Goal: Information Seeking & Learning: Learn about a topic

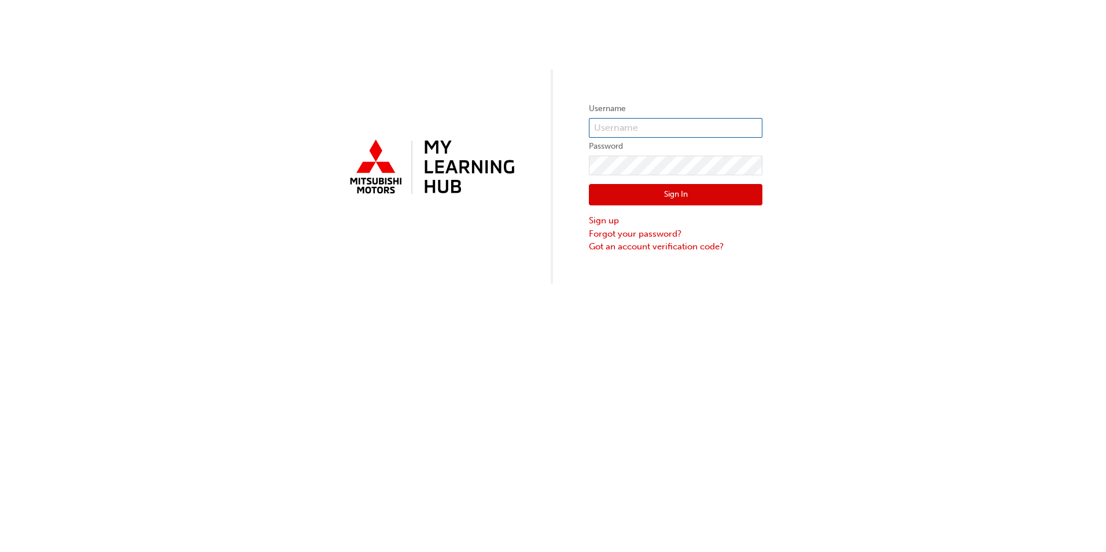
click at [622, 130] on input "text" at bounding box center [676, 128] width 174 height 20
click at [646, 125] on input "text" at bounding box center [676, 128] width 174 height 20
type input "0005802176"
click button "Sign In" at bounding box center [676, 195] width 174 height 22
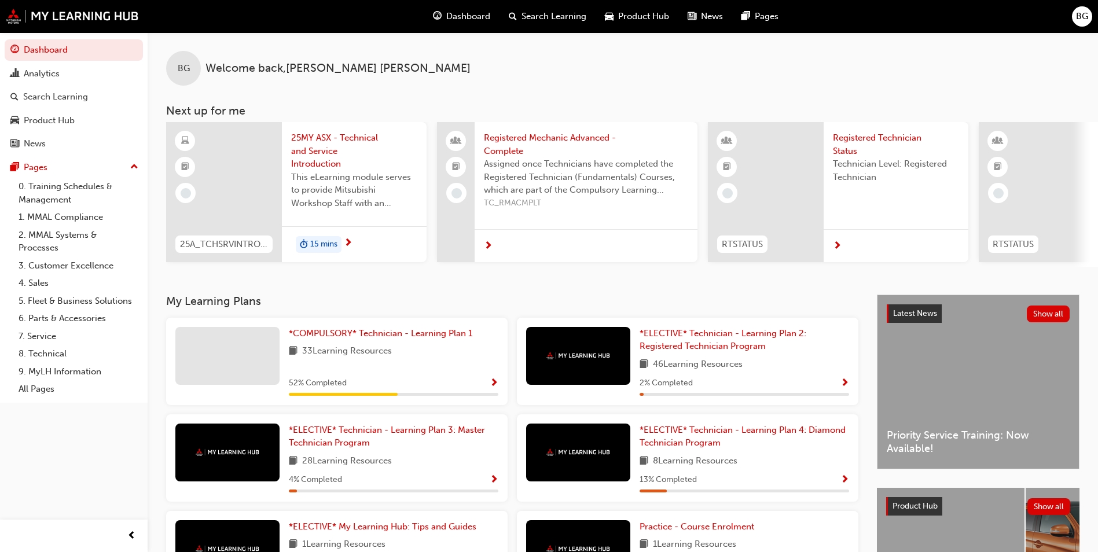
click at [241, 366] on div at bounding box center [227, 356] width 104 height 58
click at [494, 387] on span "Show Progress" at bounding box center [494, 383] width 9 height 10
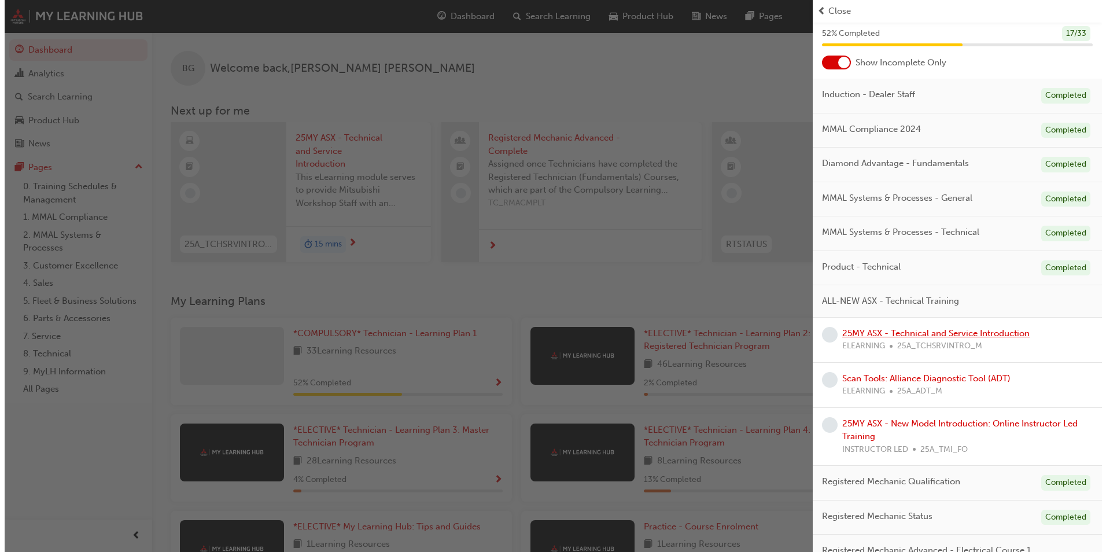
scroll to position [58, 0]
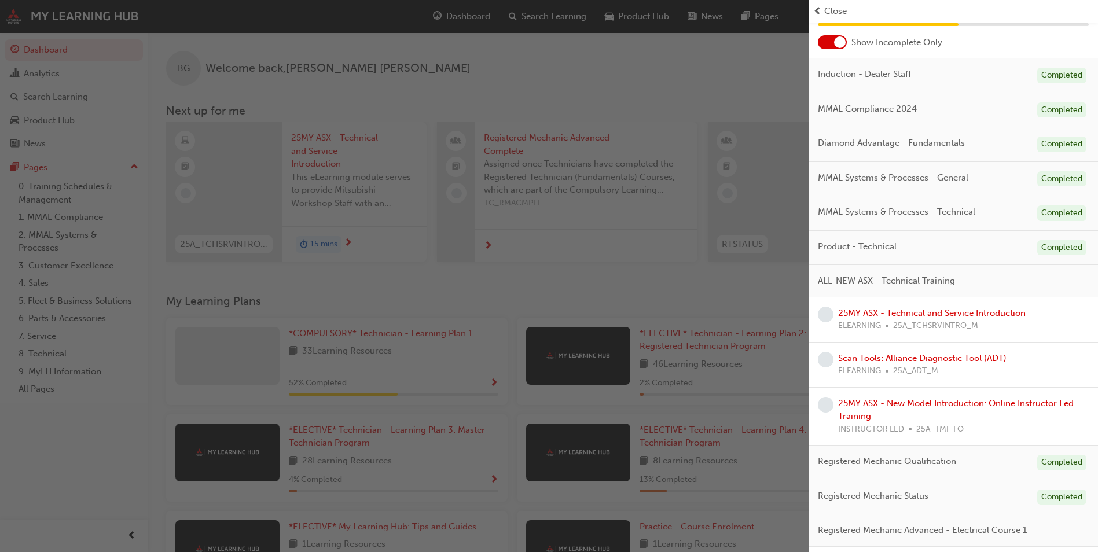
click at [905, 313] on link "25MY ASX - Technical and Service Introduction" at bounding box center [931, 313] width 187 height 10
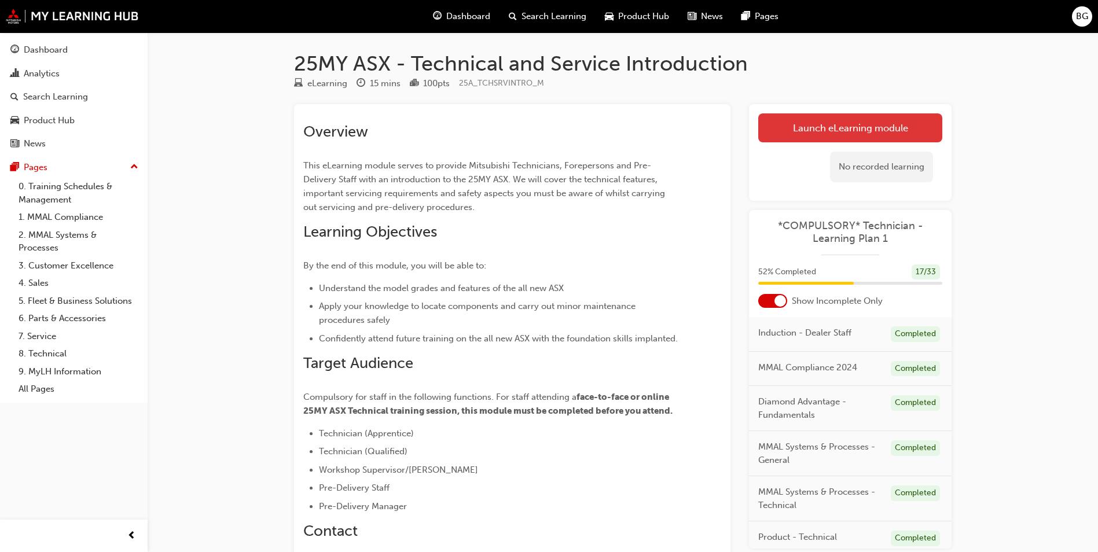
click at [860, 131] on link "Launch eLearning module" at bounding box center [850, 127] width 184 height 29
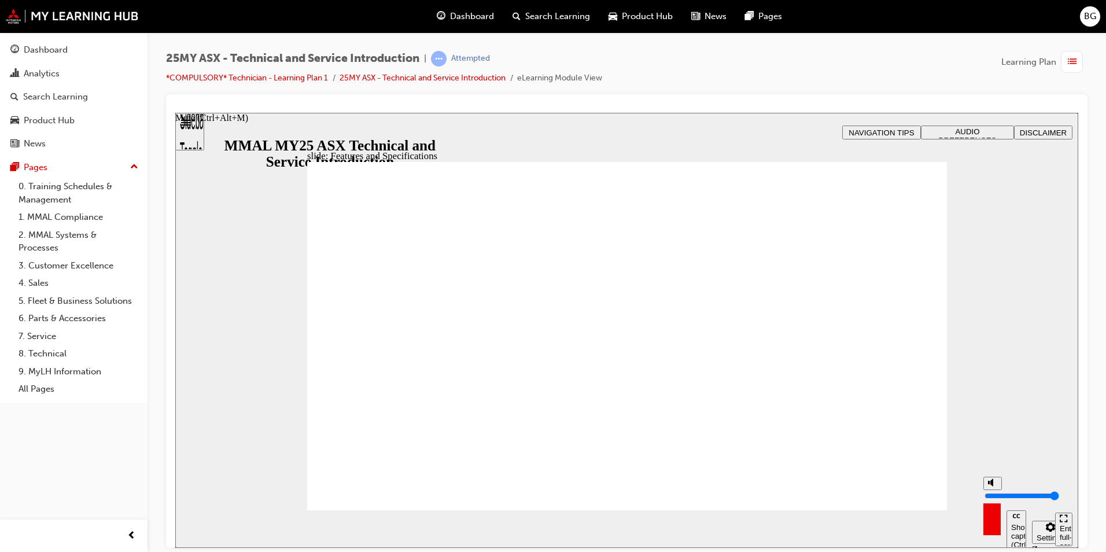
drag, startPoint x: 994, startPoint y: 484, endPoint x: 993, endPoint y: 472, distance: 11.6
type input "10"
click at [993, 491] on input "volume" at bounding box center [1022, 495] width 75 height 9
click at [233, 130] on div "slide: Features and Specifications Rectangle B N Rectangle 2 Rectangle 3 Topic …" at bounding box center [626, 329] width 903 height 435
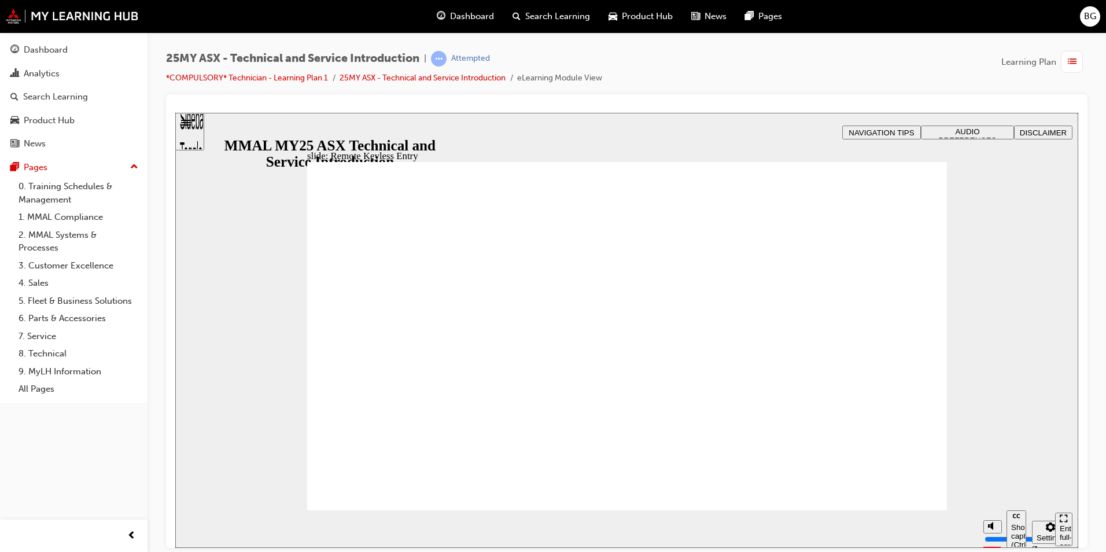
type input "21"
drag, startPoint x: 442, startPoint y: 338, endPoint x: 448, endPoint y: 332, distance: 8.2
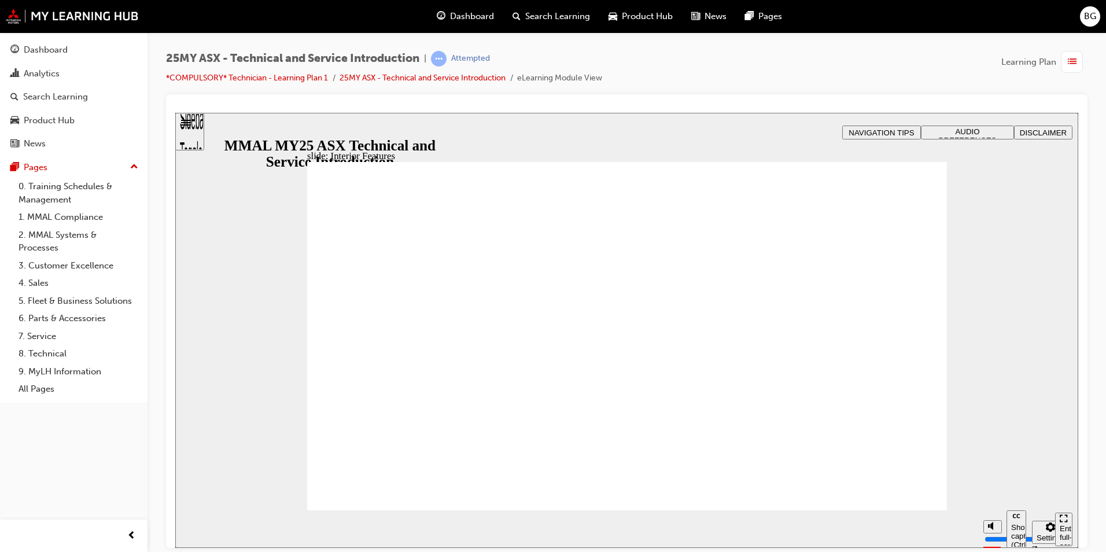
type input "17"
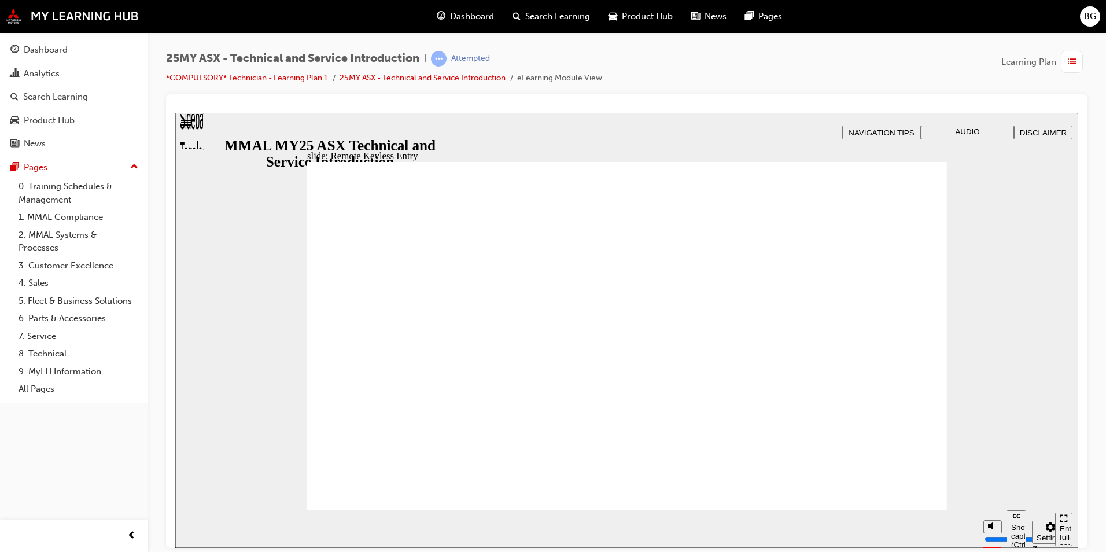
type input "3"
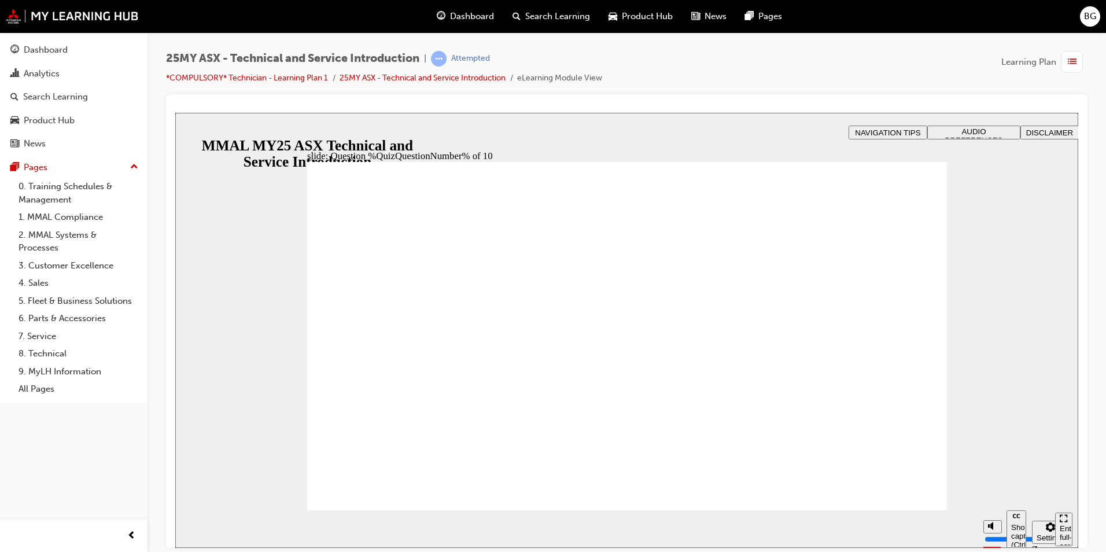
radio input "true"
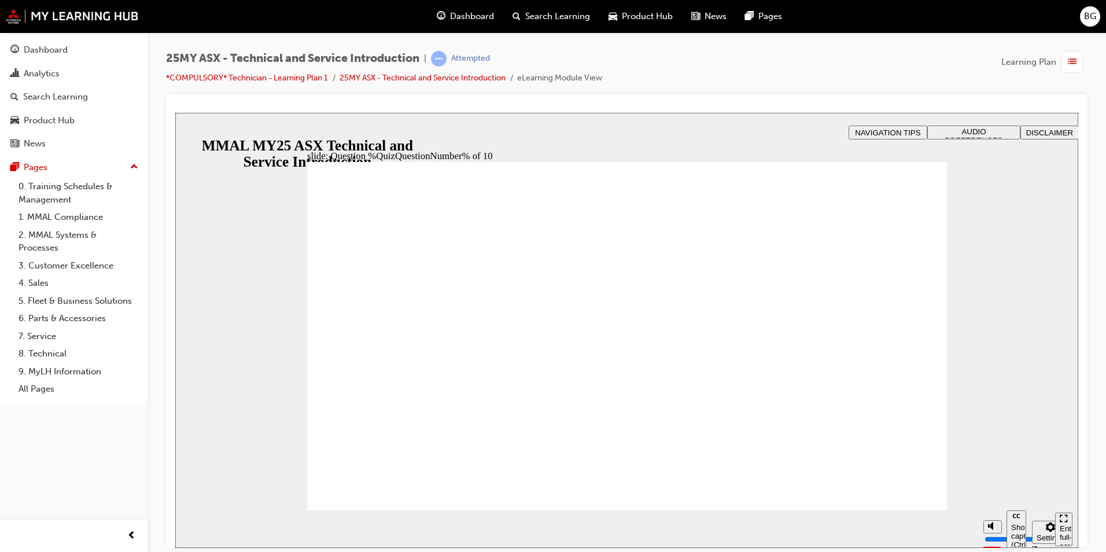
radio input "true"
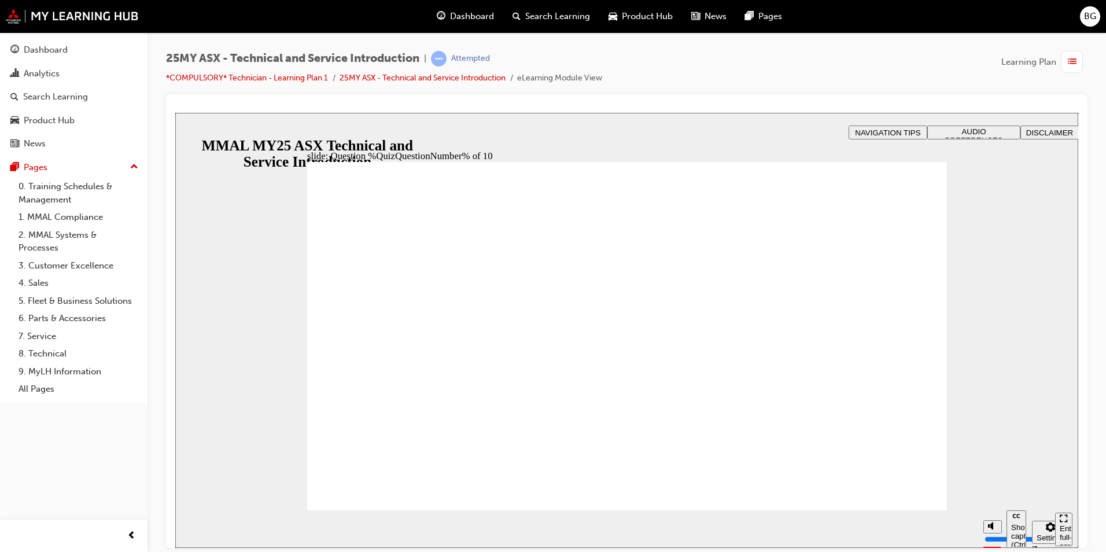
radio input "true"
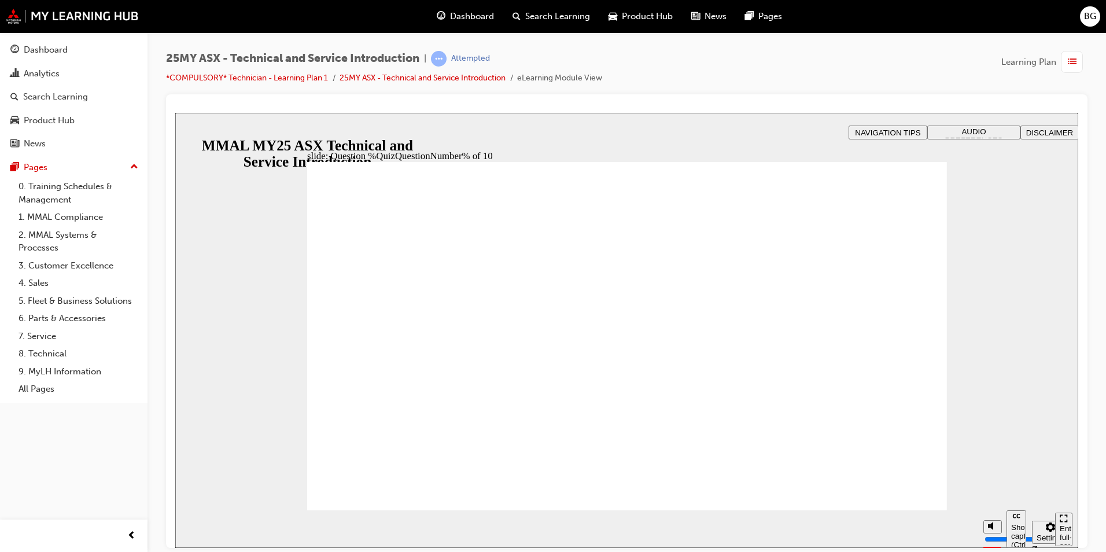
radio input "true"
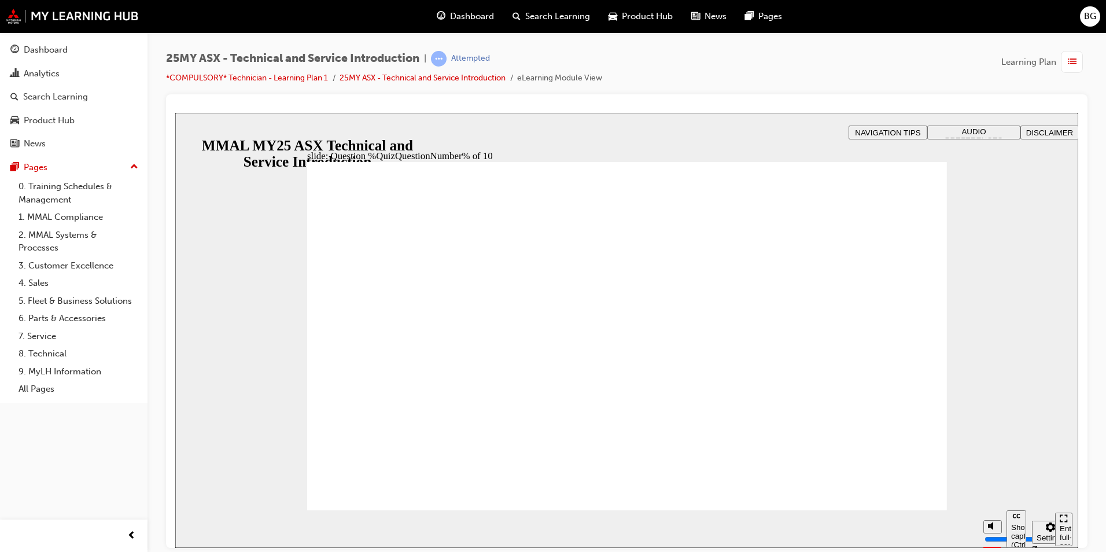
radio input "true"
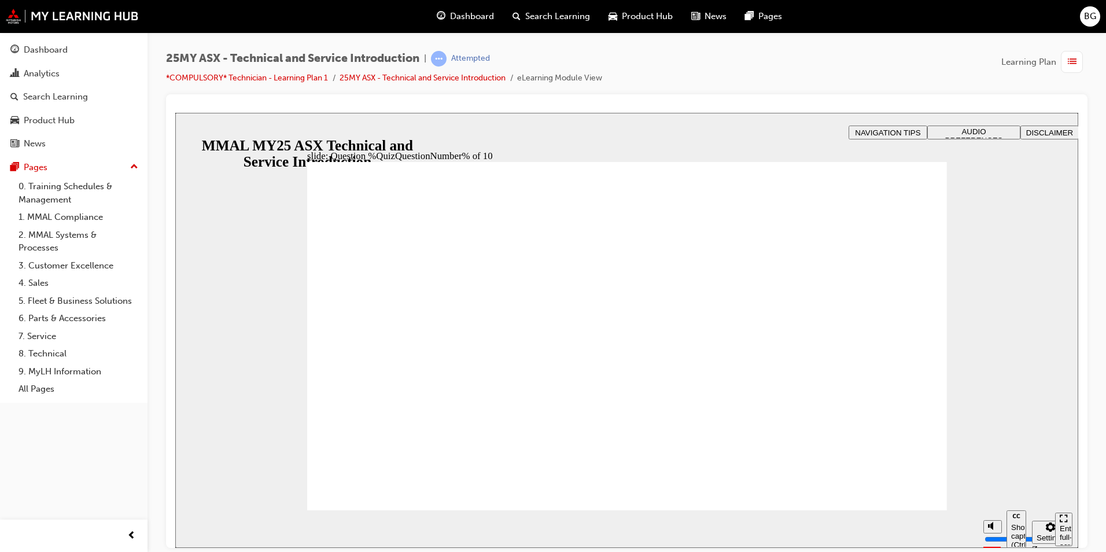
radio input "true"
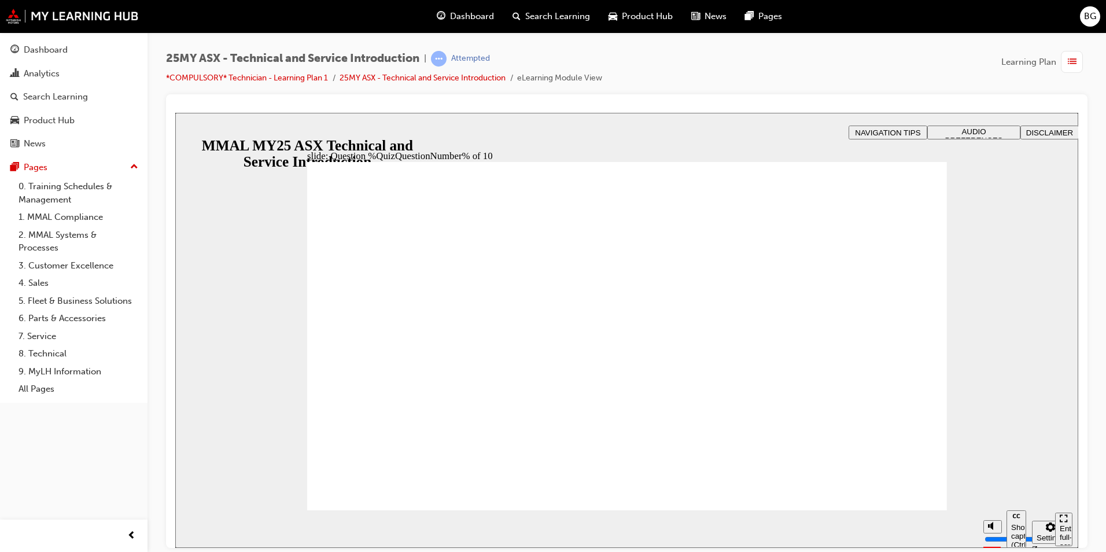
radio input "true"
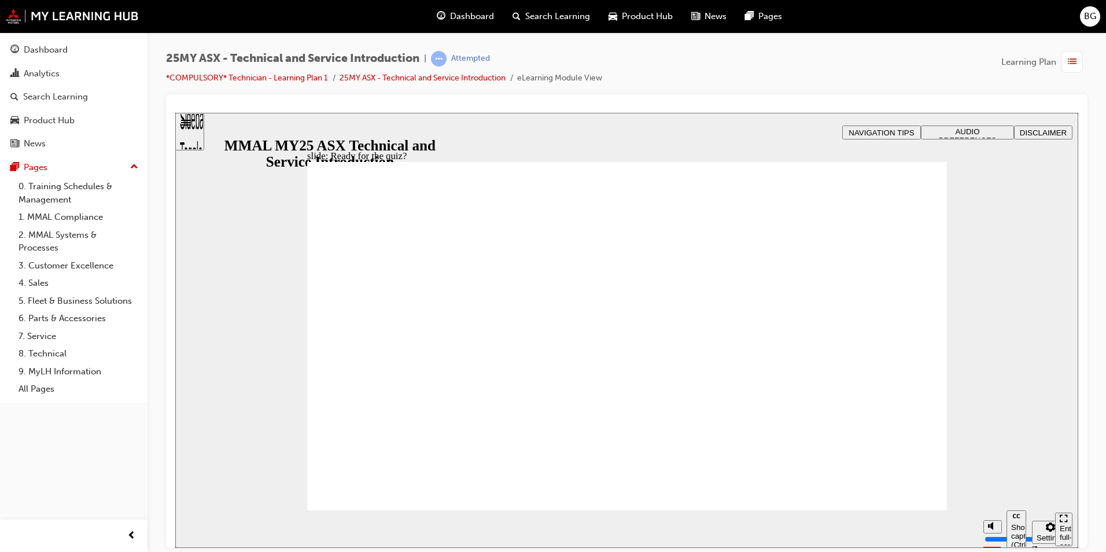
radio input "true"
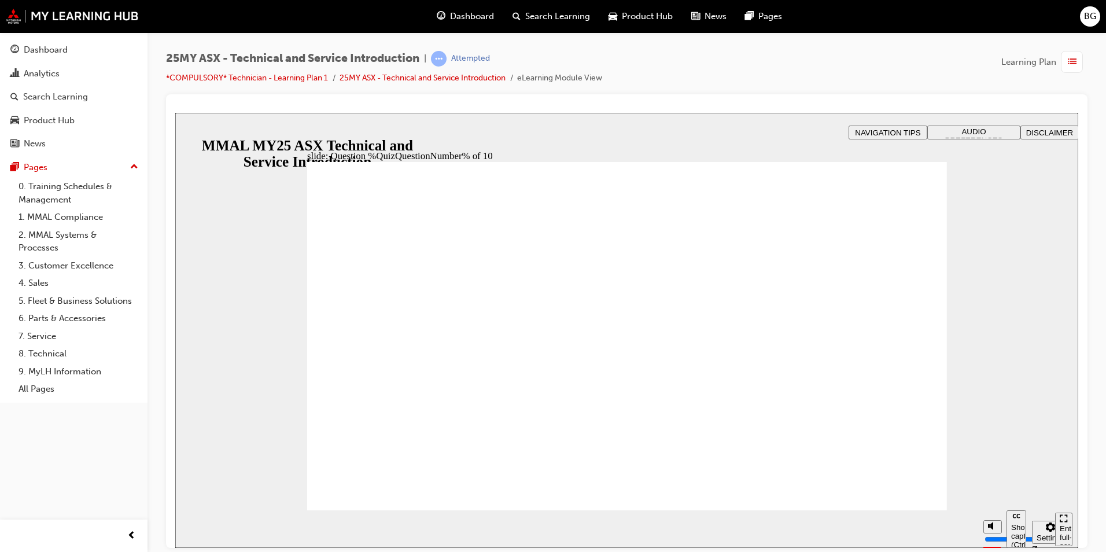
radio input "true"
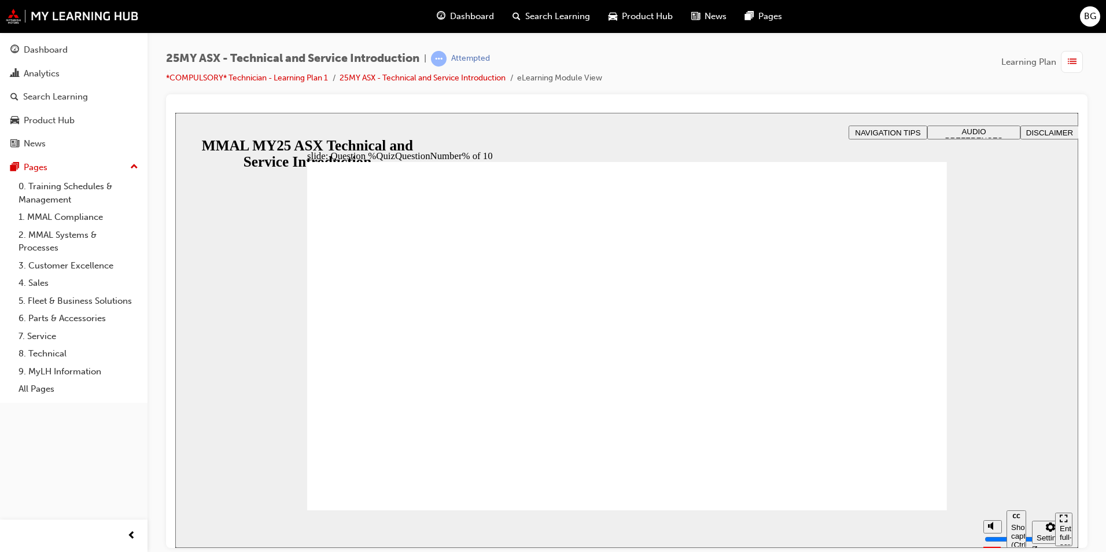
radio input "true"
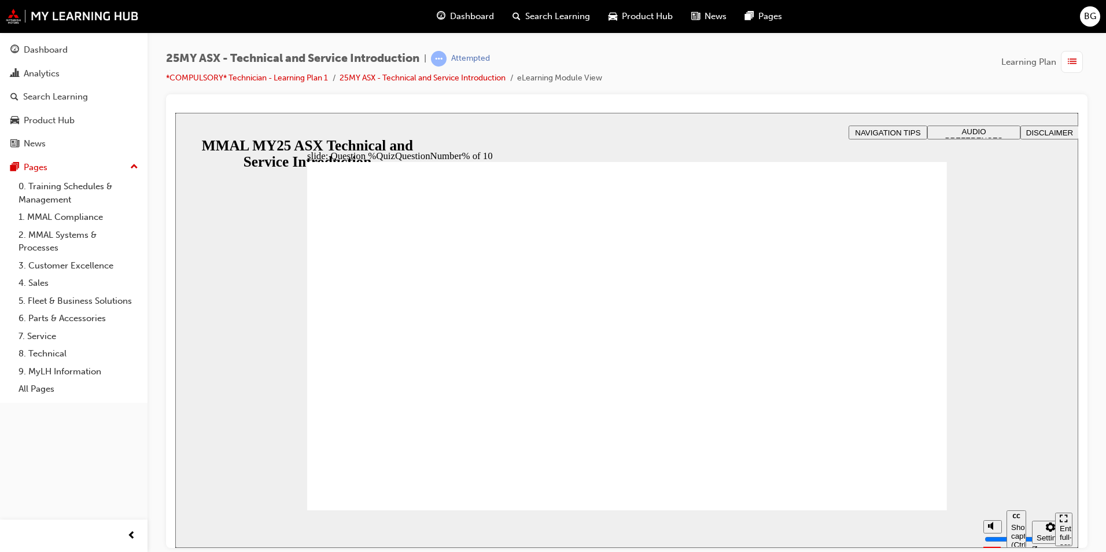
radio input "true"
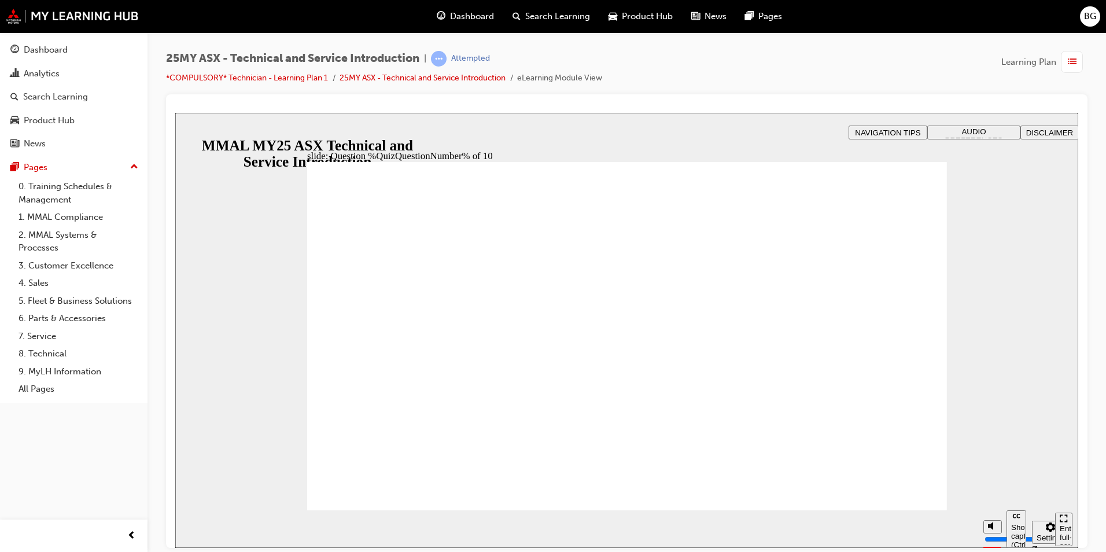
radio input "true"
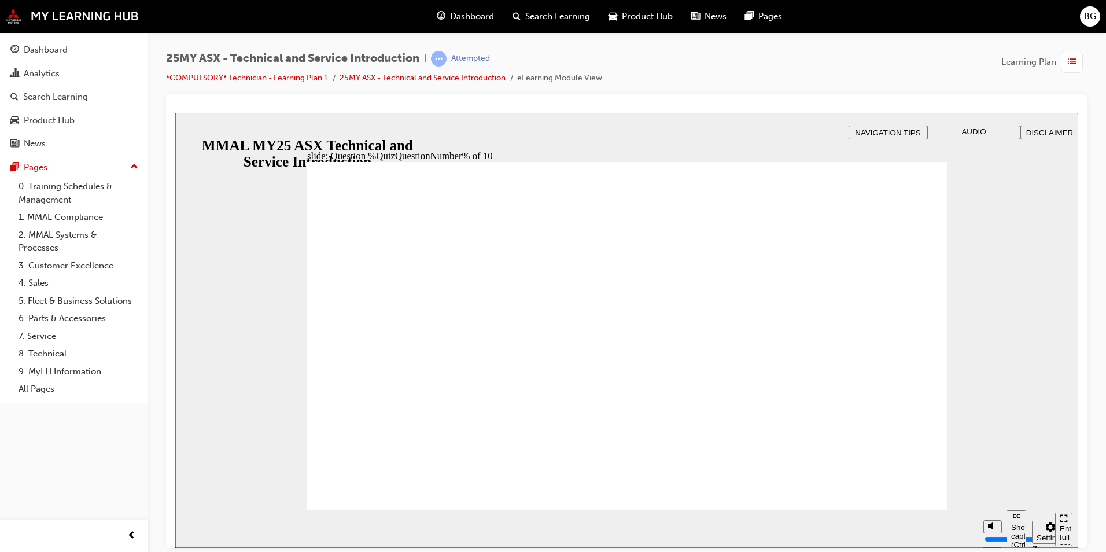
radio input "true"
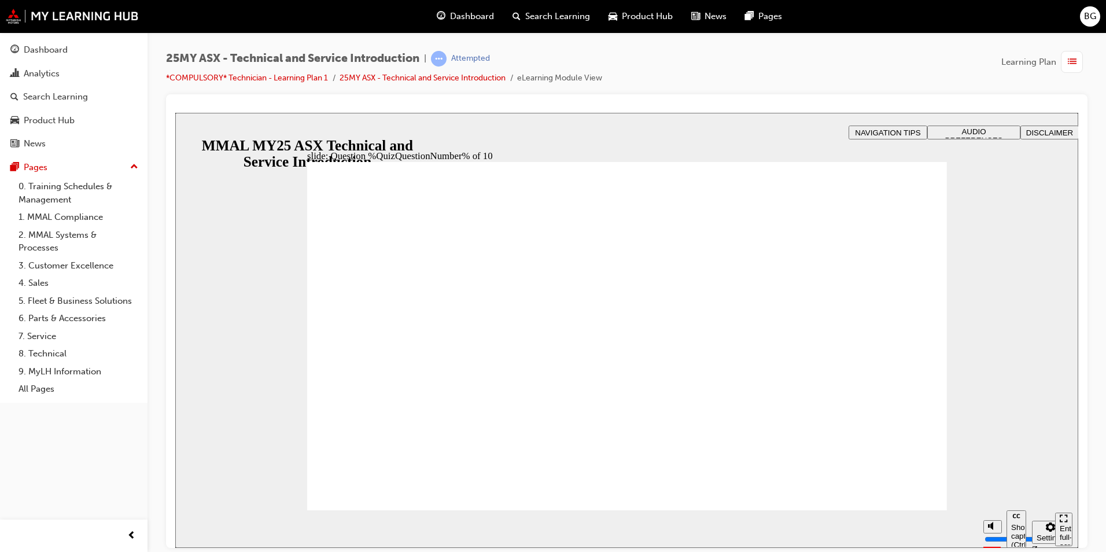
radio input "true"
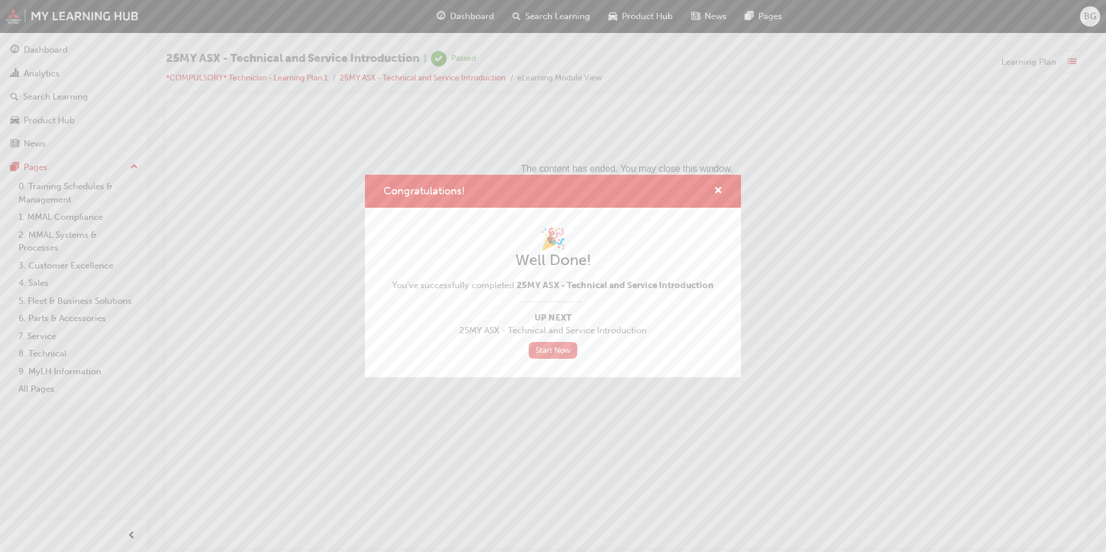
click at [554, 350] on link "Start Now" at bounding box center [553, 350] width 49 height 17
click at [556, 348] on link "Start Now" at bounding box center [553, 350] width 49 height 17
click at [558, 347] on link "Start Now" at bounding box center [553, 350] width 49 height 17
click at [723, 191] on div "Congratulations!" at bounding box center [553, 191] width 376 height 33
click at [716, 189] on span "cross-icon" at bounding box center [718, 191] width 9 height 10
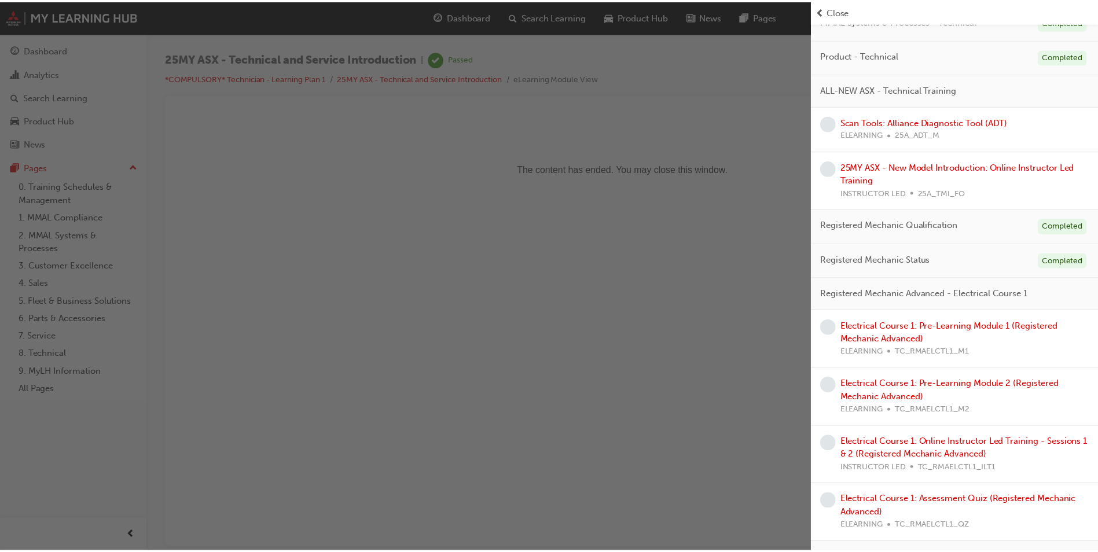
scroll to position [106, 0]
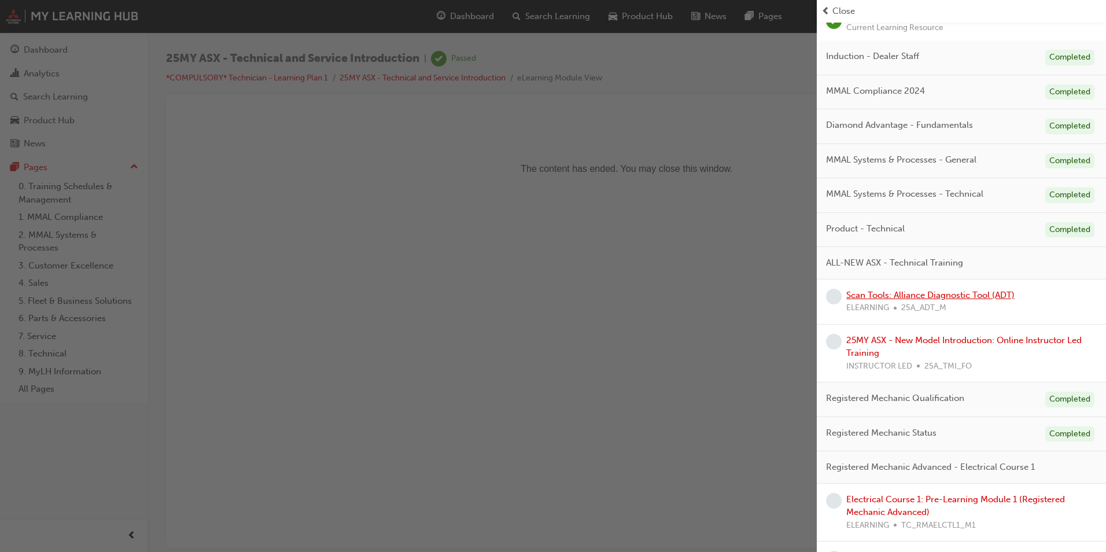
click at [891, 296] on link "Scan Tools: Alliance Diagnostic Tool (ADT)" at bounding box center [931, 295] width 168 height 10
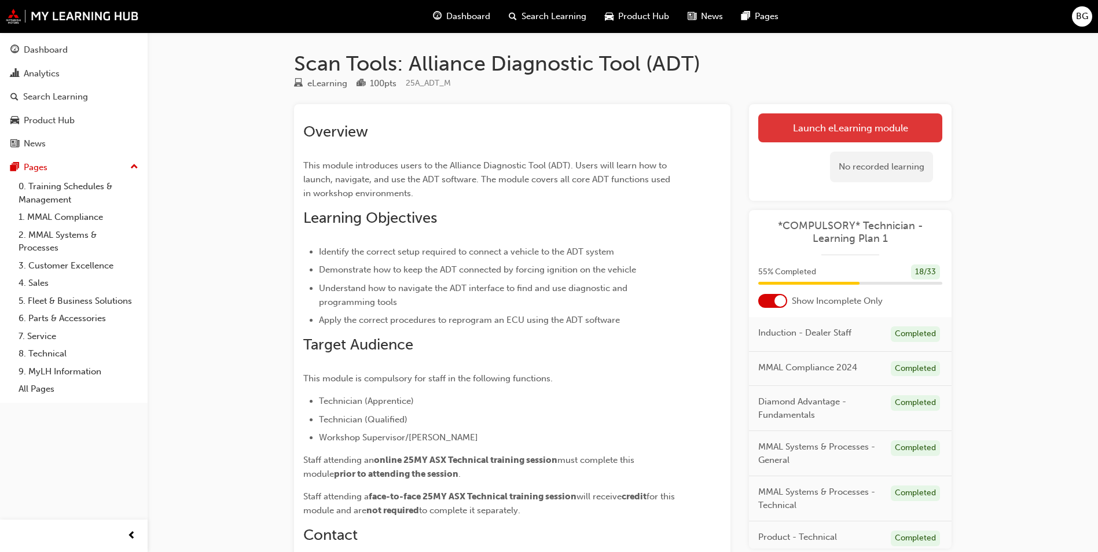
click at [882, 131] on link "Launch eLearning module" at bounding box center [850, 127] width 184 height 29
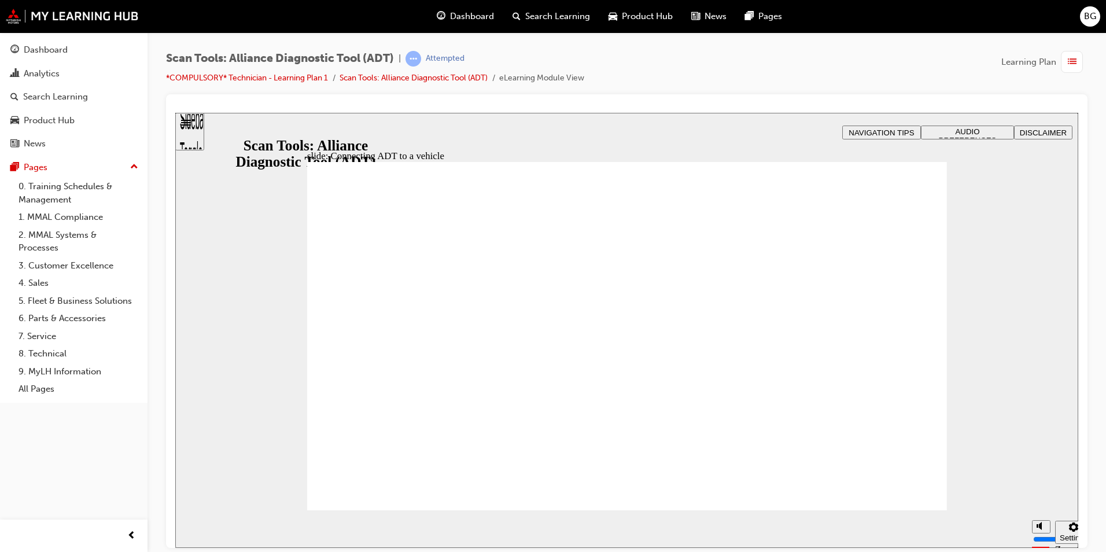
drag, startPoint x: 729, startPoint y: 466, endPoint x: 768, endPoint y: 435, distance: 50.2
drag, startPoint x: 827, startPoint y: 421, endPoint x: 815, endPoint y: 417, distance: 12.8
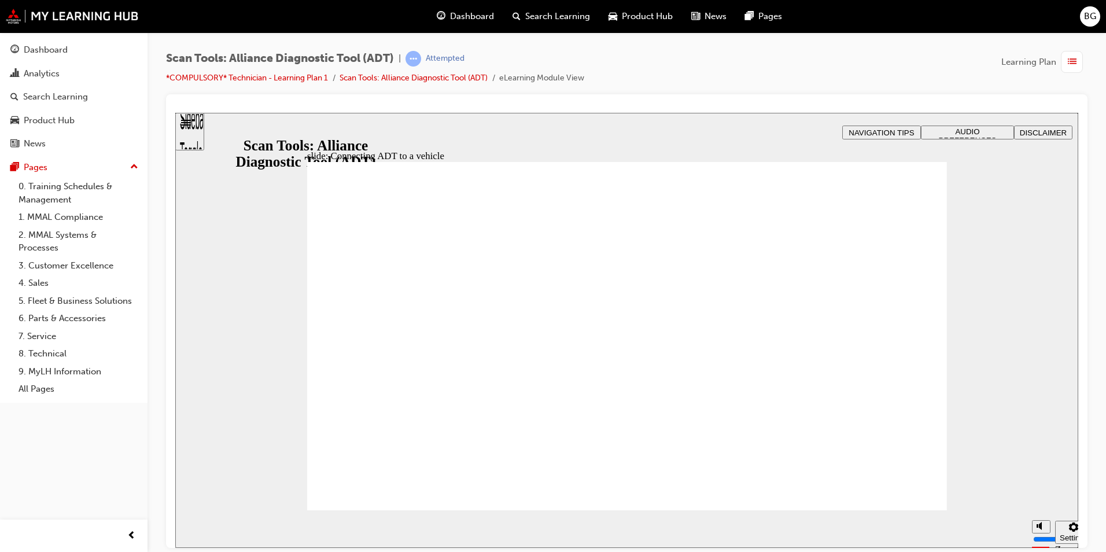
type input "39"
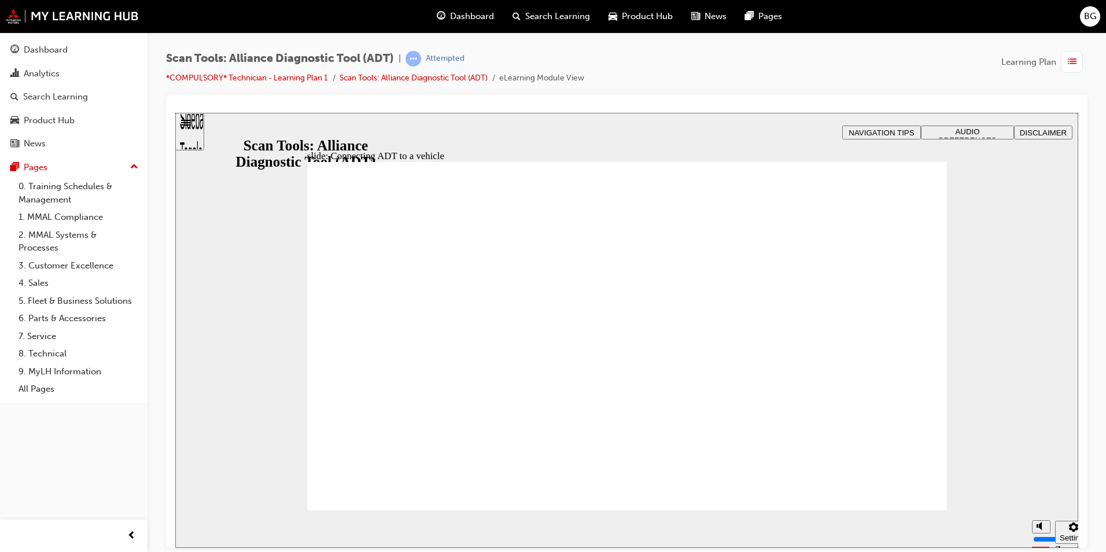
drag, startPoint x: 757, startPoint y: 470, endPoint x: 715, endPoint y: 470, distance: 42.2
drag, startPoint x: 856, startPoint y: 458, endPoint x: 903, endPoint y: 456, distance: 46.9
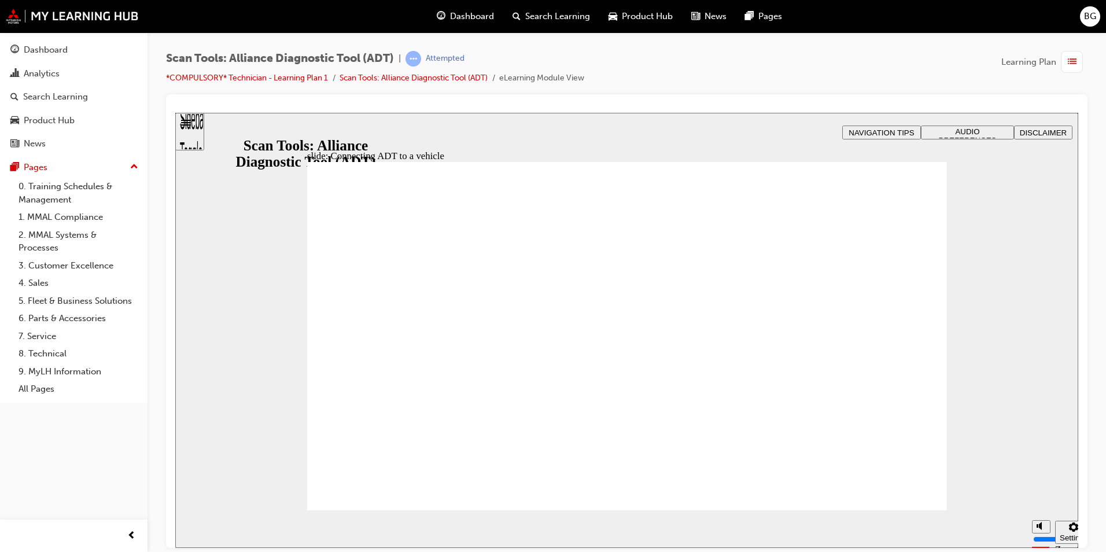
drag, startPoint x: 903, startPoint y: 456, endPoint x: 723, endPoint y: 397, distance: 188.8
drag, startPoint x: 723, startPoint y: 396, endPoint x: 749, endPoint y: 389, distance: 26.9
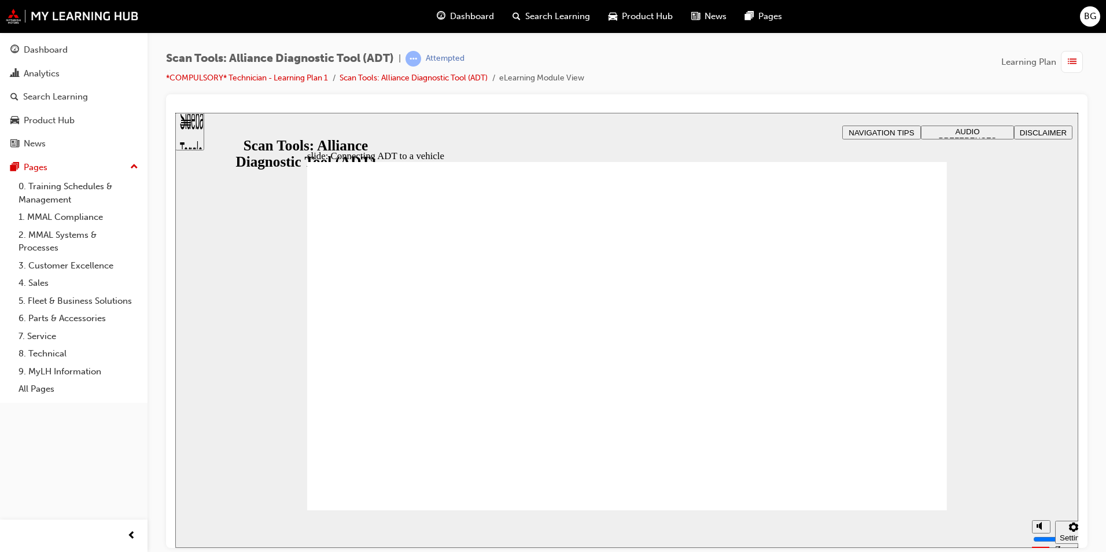
drag, startPoint x: 749, startPoint y: 328, endPoint x: 749, endPoint y: 338, distance: 10.4
drag, startPoint x: 744, startPoint y: 348, endPoint x: 734, endPoint y: 376, distance: 28.7
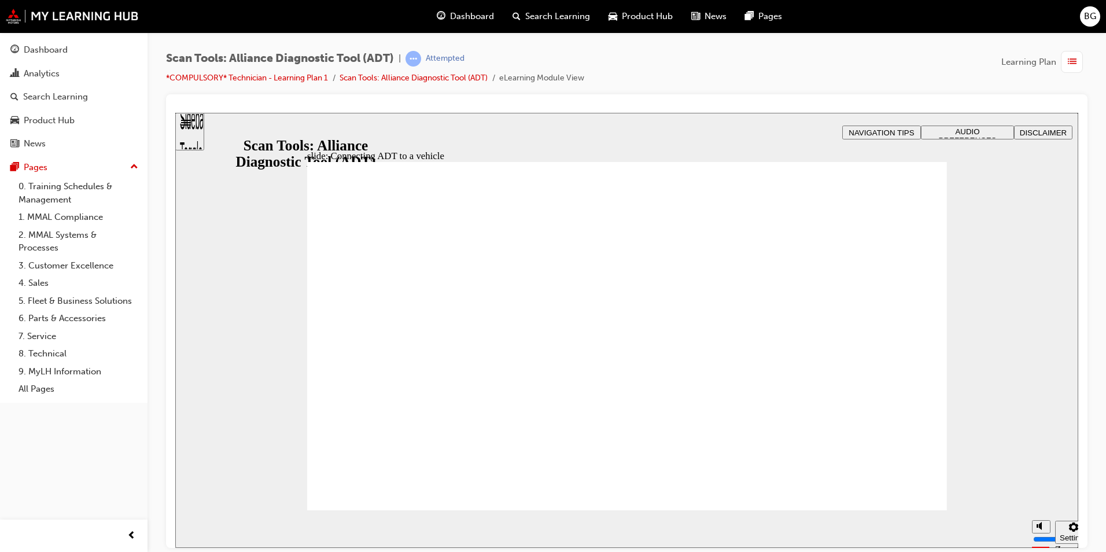
drag, startPoint x: 348, startPoint y: 374, endPoint x: 360, endPoint y: 378, distance: 12.3
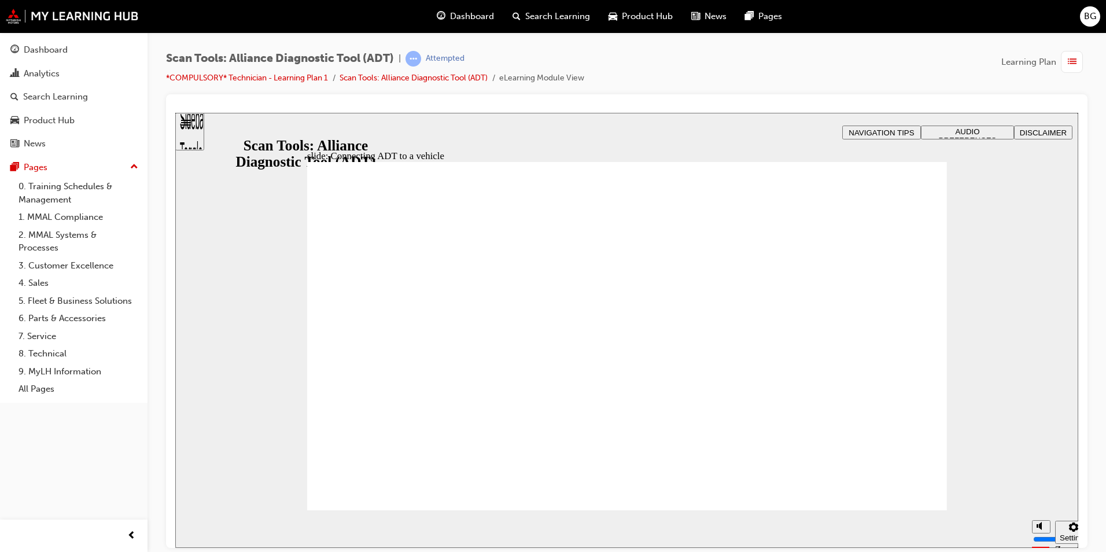
drag, startPoint x: 398, startPoint y: 402, endPoint x: 383, endPoint y: 408, distance: 15.6
drag, startPoint x: 373, startPoint y: 402, endPoint x: 358, endPoint y: 392, distance: 17.2
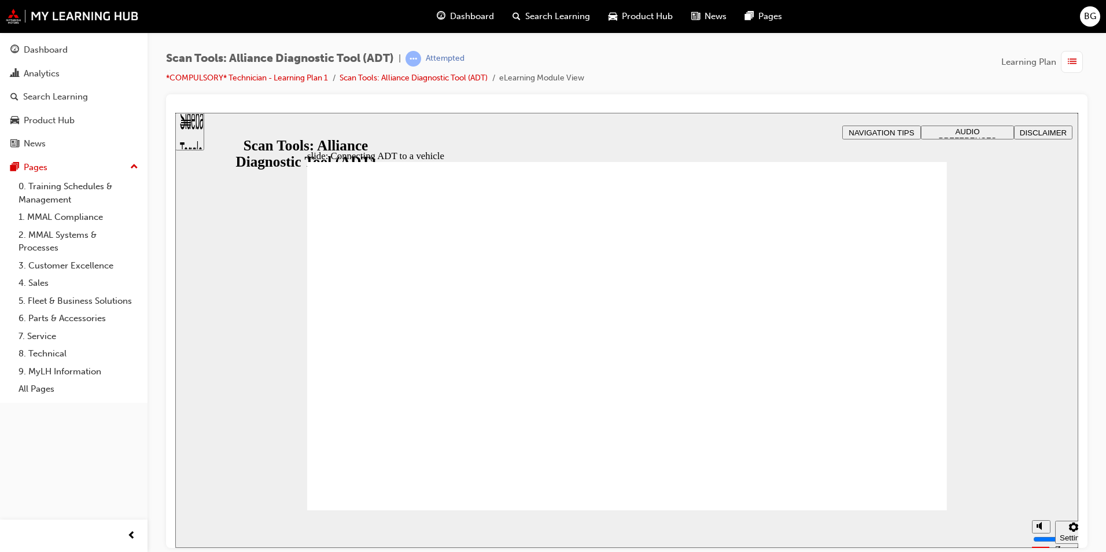
drag, startPoint x: 374, startPoint y: 264, endPoint x: 384, endPoint y: 262, distance: 9.5
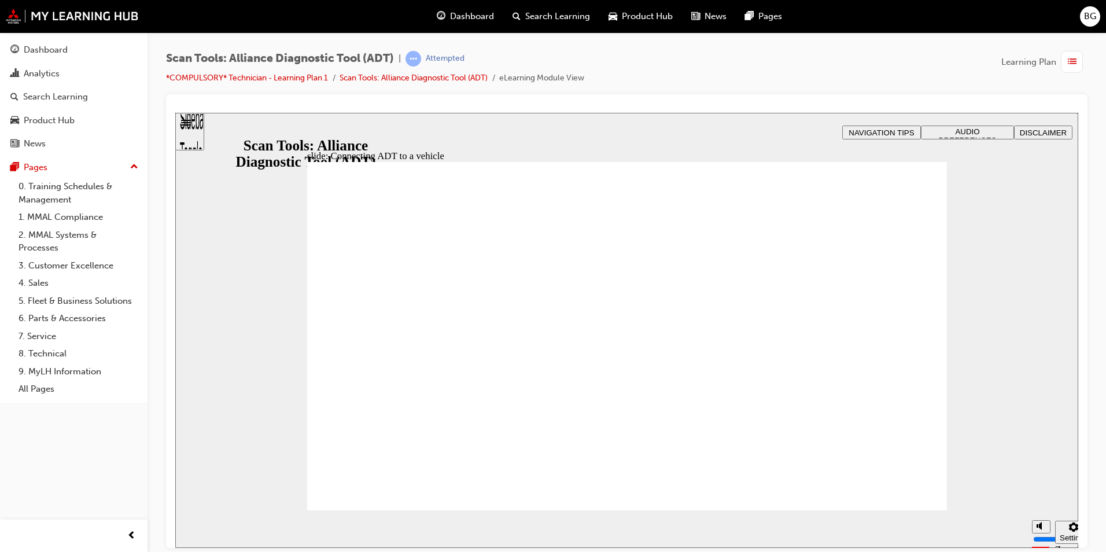
drag, startPoint x: 362, startPoint y: 477, endPoint x: 899, endPoint y: 491, distance: 537.2
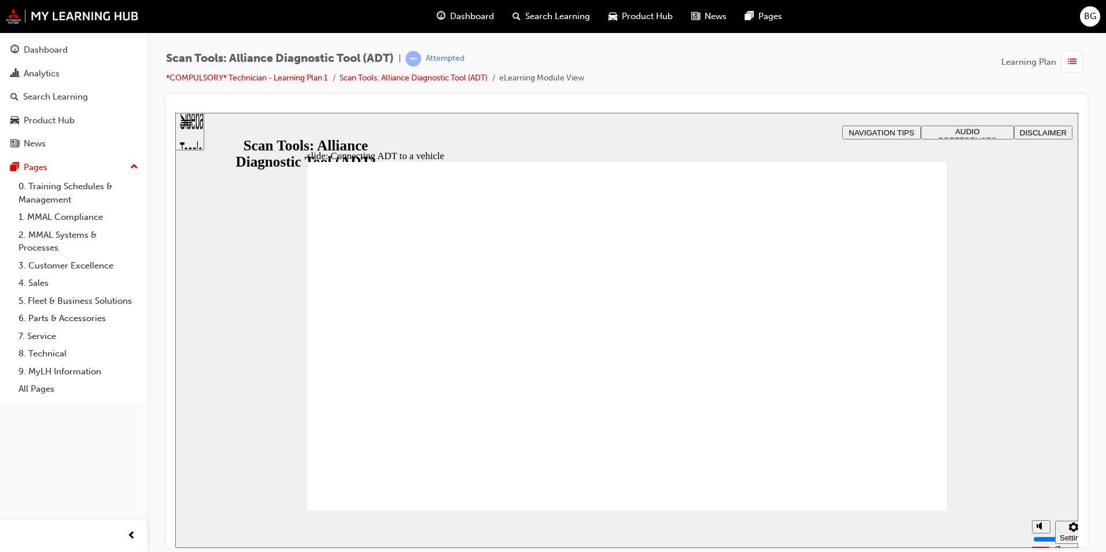
type input "39"
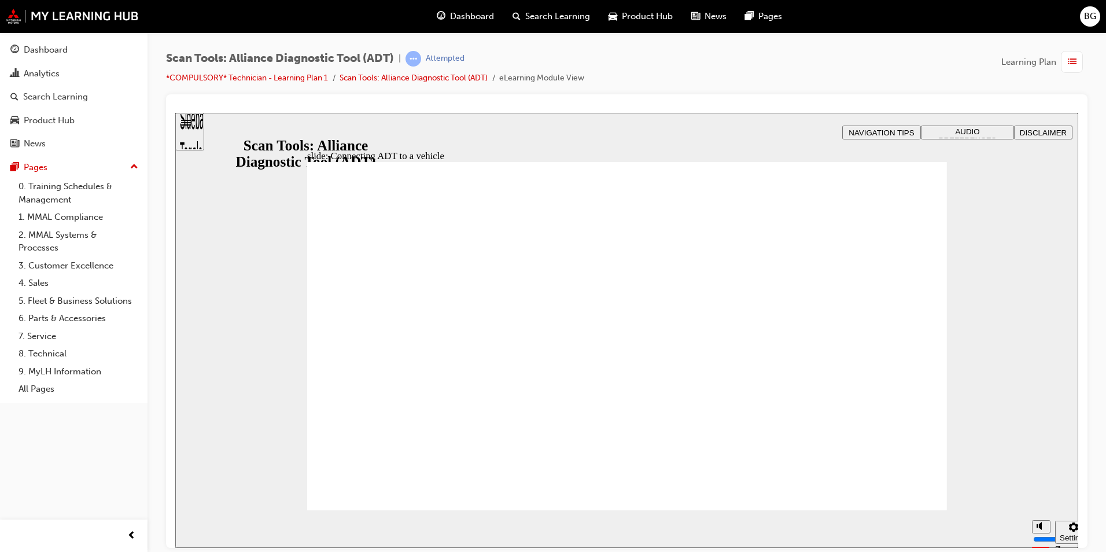
drag, startPoint x: 626, startPoint y: 461, endPoint x: 705, endPoint y: 468, distance: 79.6
drag, startPoint x: 704, startPoint y: 467, endPoint x: 797, endPoint y: 436, distance: 98.8
drag, startPoint x: 698, startPoint y: 446, endPoint x: 731, endPoint y: 369, distance: 83.7
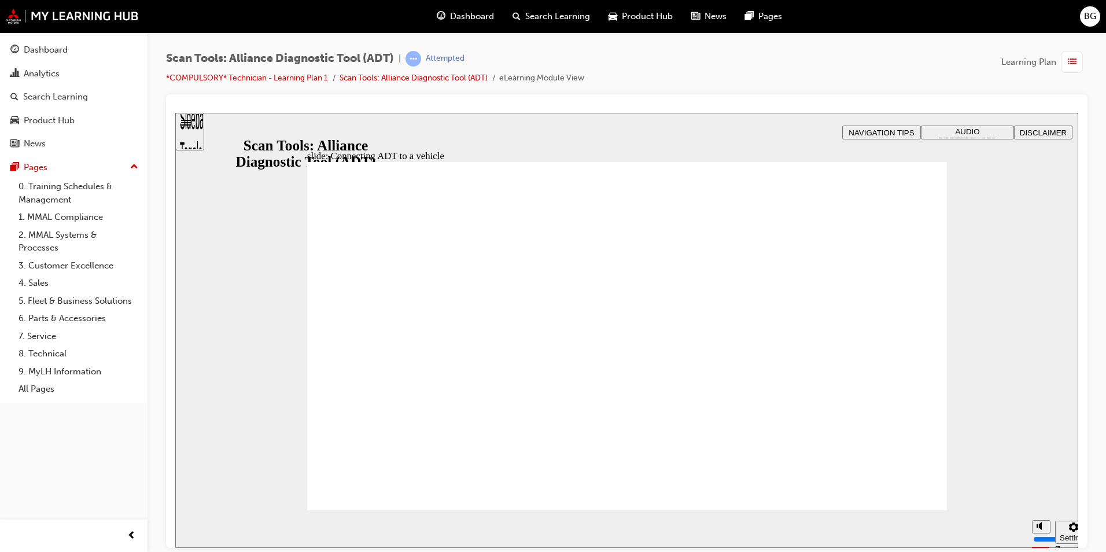
drag, startPoint x: 762, startPoint y: 301, endPoint x: 750, endPoint y: 388, distance: 87.6
drag, startPoint x: 642, startPoint y: 358, endPoint x: 722, endPoint y: 374, distance: 81.5
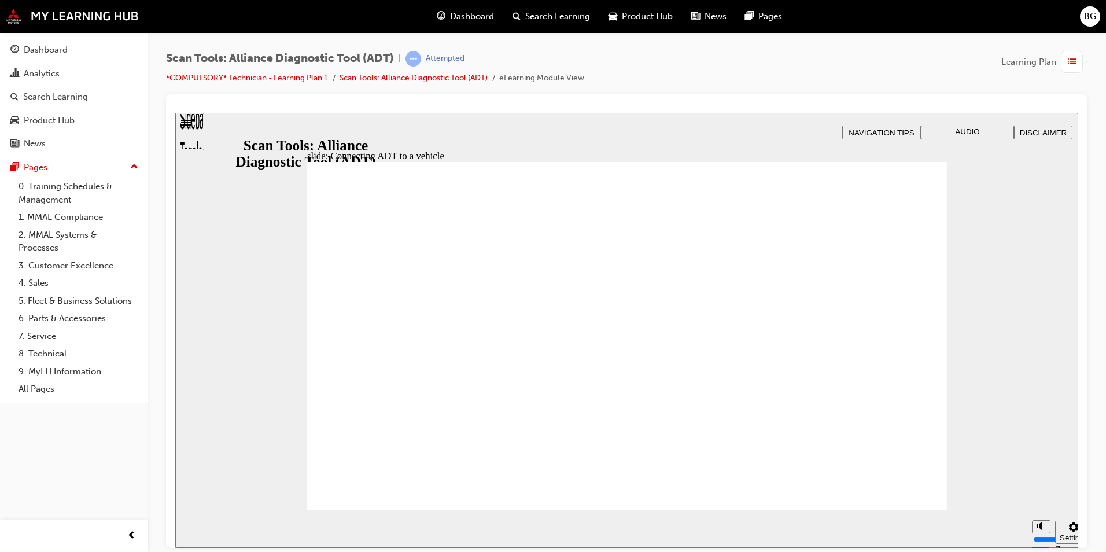
drag, startPoint x: 477, startPoint y: 293, endPoint x: 654, endPoint y: 310, distance: 177.9
drag, startPoint x: 420, startPoint y: 238, endPoint x: 387, endPoint y: 249, distance: 34.0
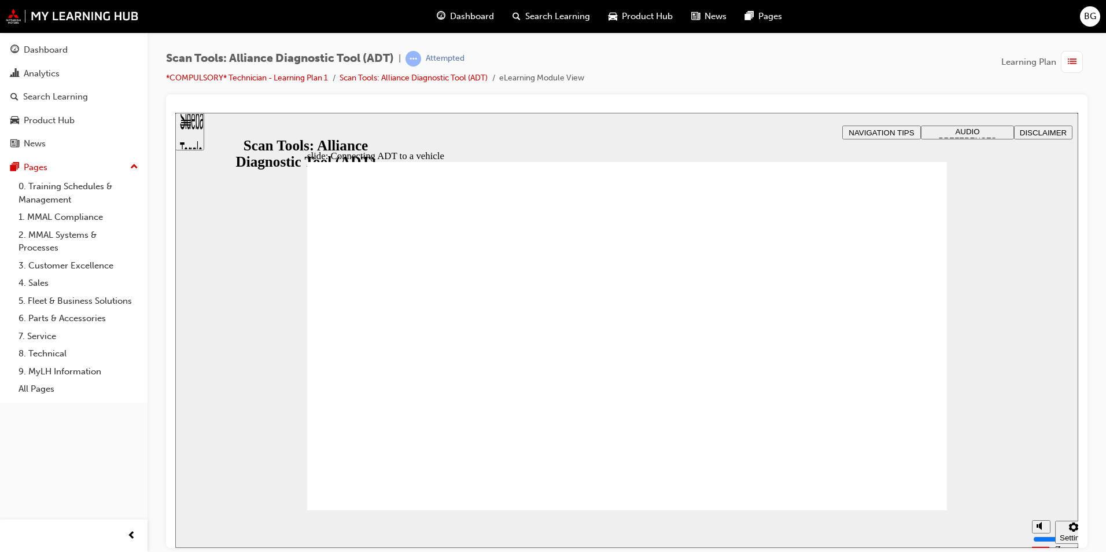
drag, startPoint x: 387, startPoint y: 249, endPoint x: 348, endPoint y: 265, distance: 42.6
drag, startPoint x: 330, startPoint y: 261, endPoint x: 362, endPoint y: 261, distance: 31.2
drag, startPoint x: 362, startPoint y: 261, endPoint x: 368, endPoint y: 260, distance: 6.4
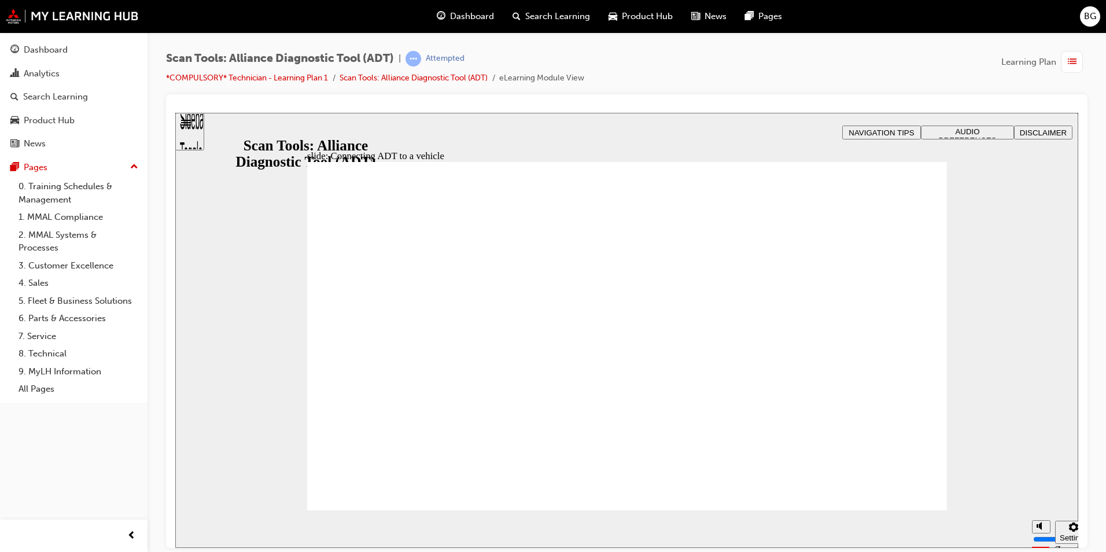
drag, startPoint x: 376, startPoint y: 261, endPoint x: 341, endPoint y: 265, distance: 34.4
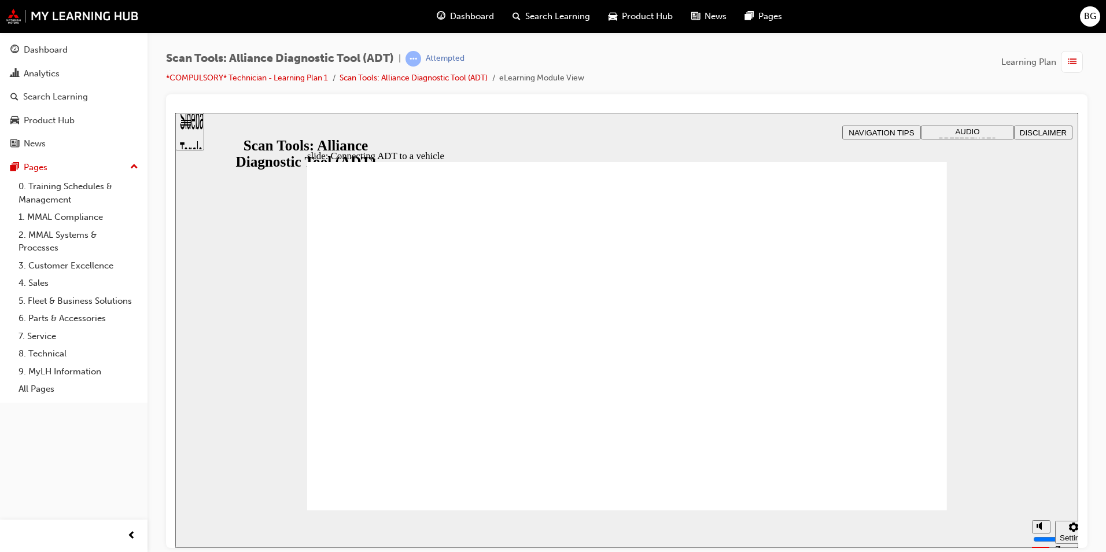
drag, startPoint x: 369, startPoint y: 272, endPoint x: 369, endPoint y: 265, distance: 6.9
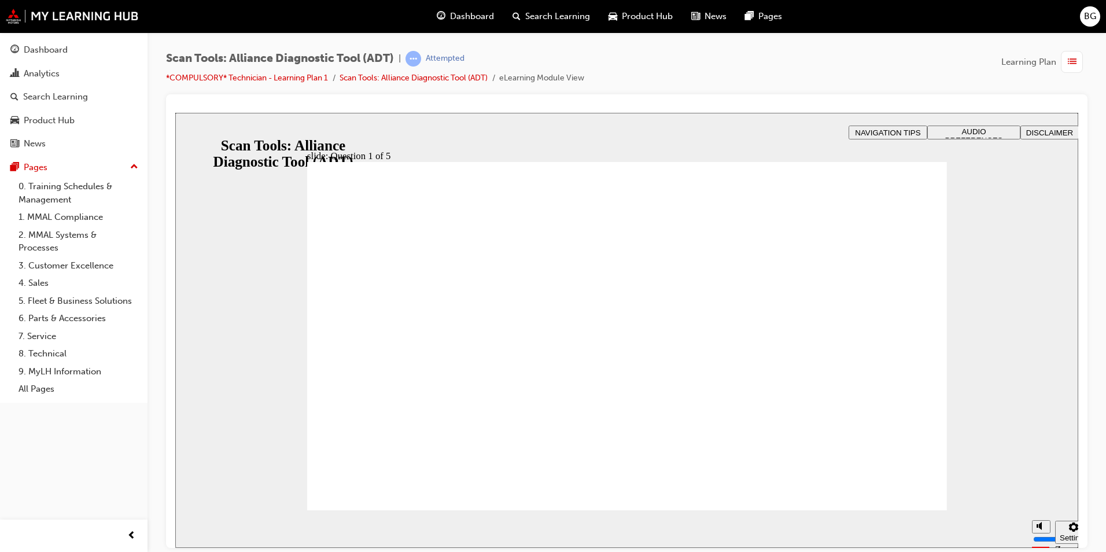
radio input "true"
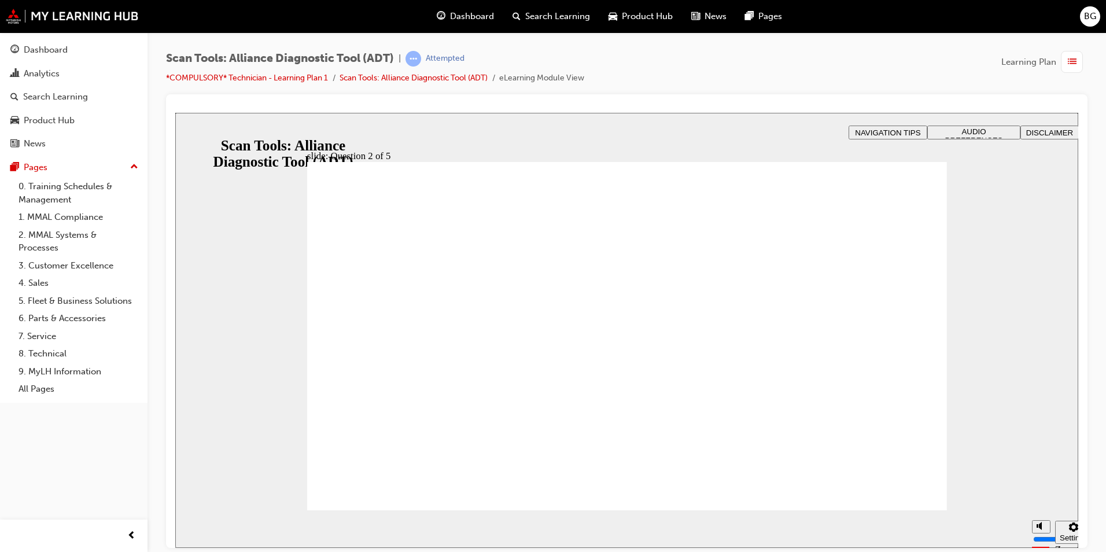
radio input "true"
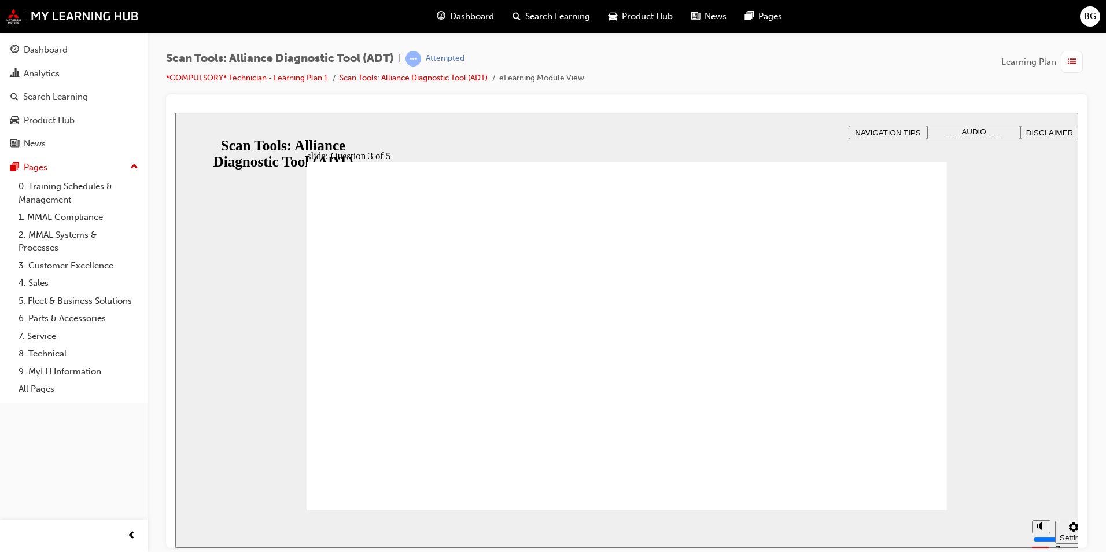
radio input "true"
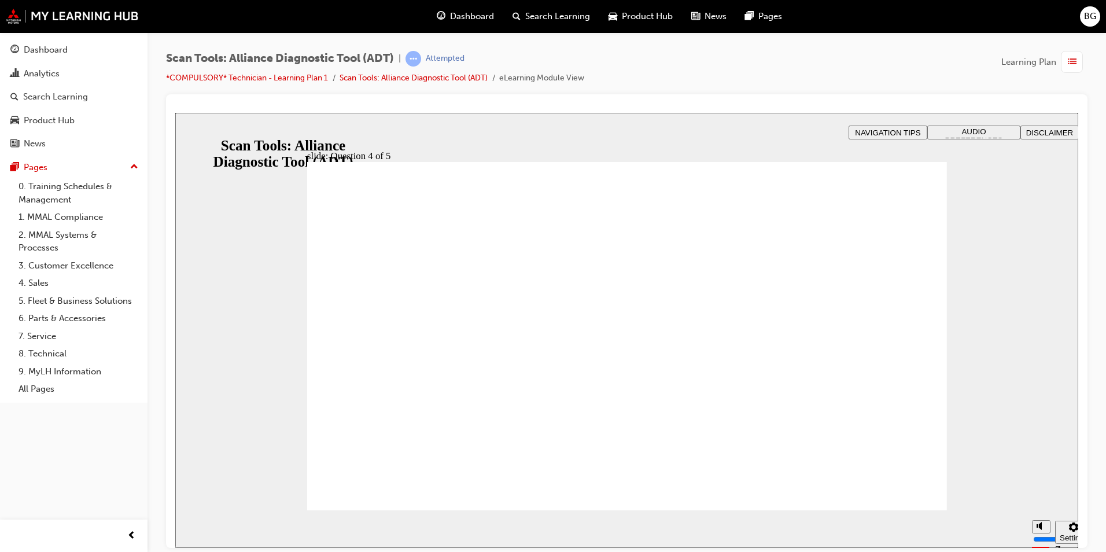
radio input "true"
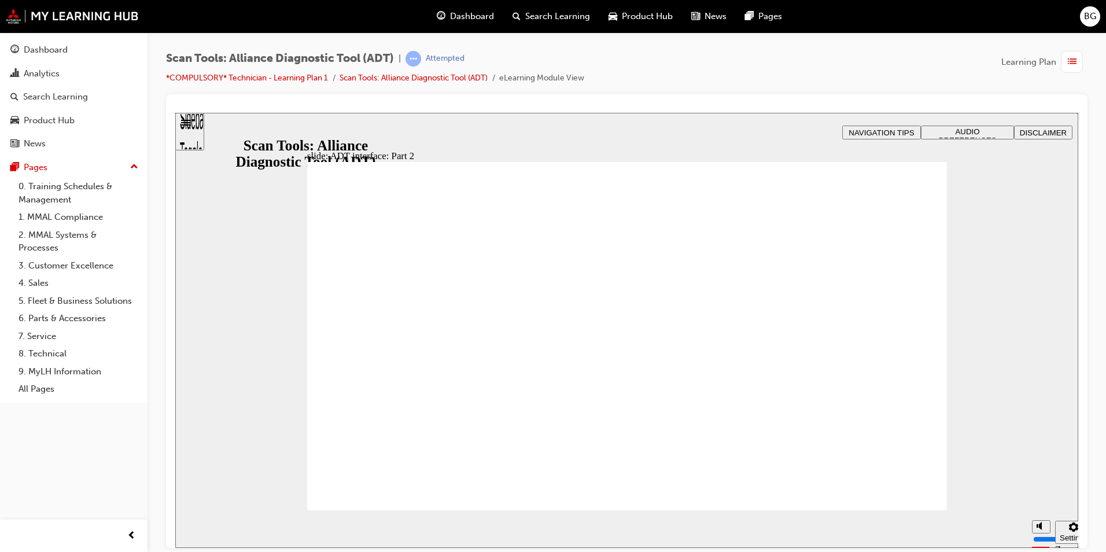
radio input "true"
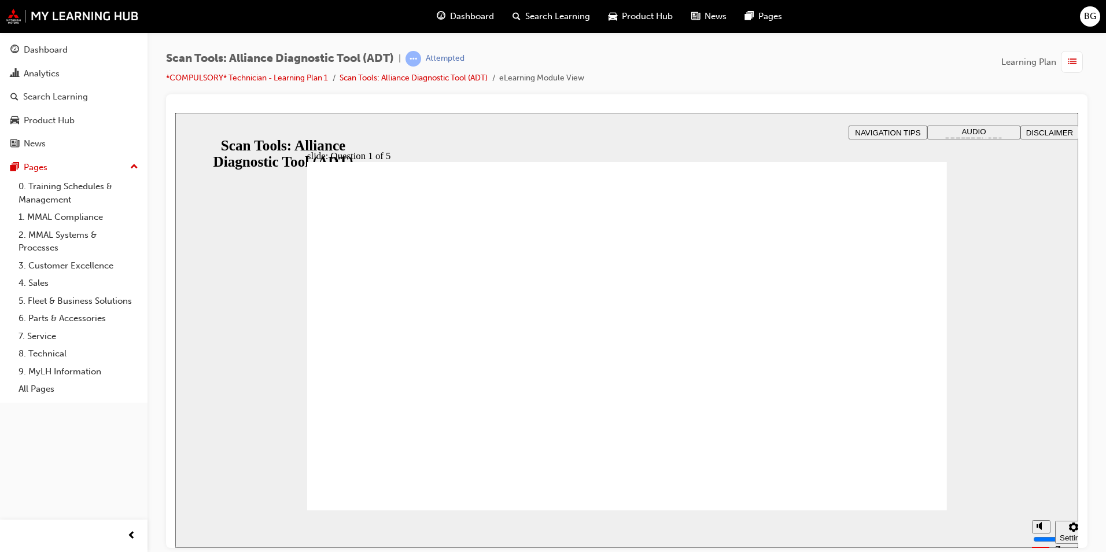
radio input "true"
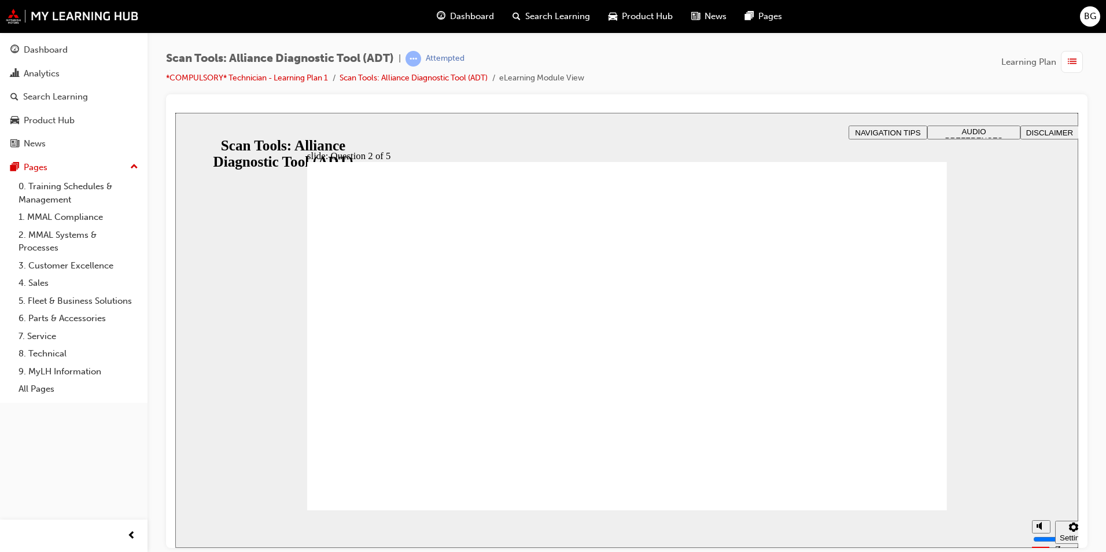
radio input "true"
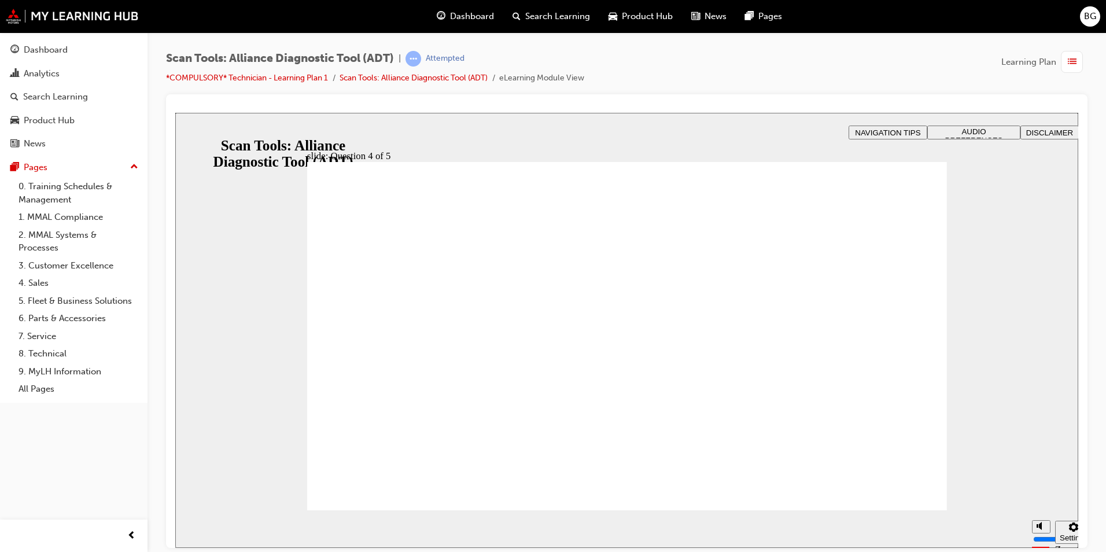
radio input "true"
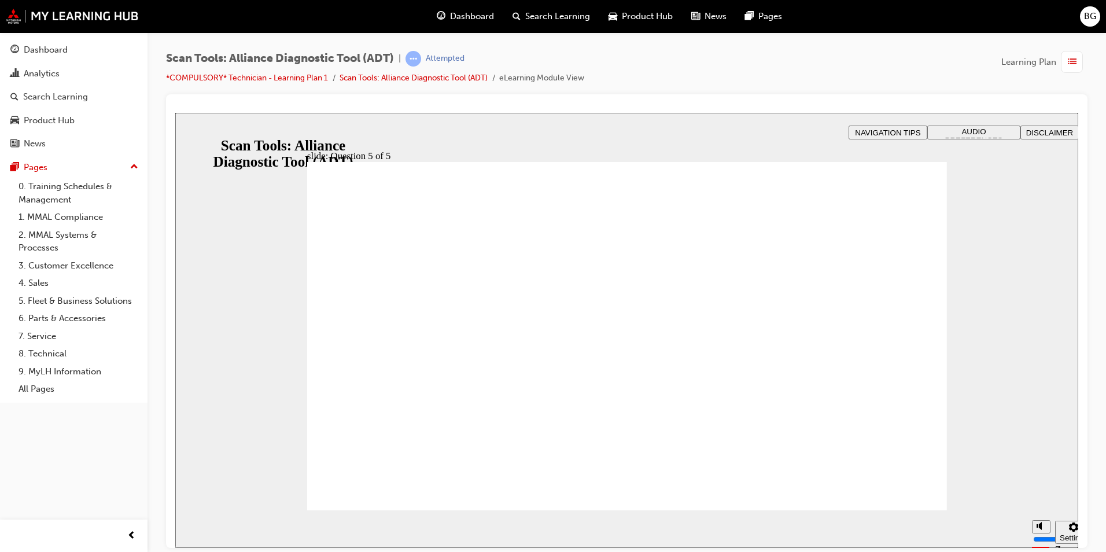
radio input "true"
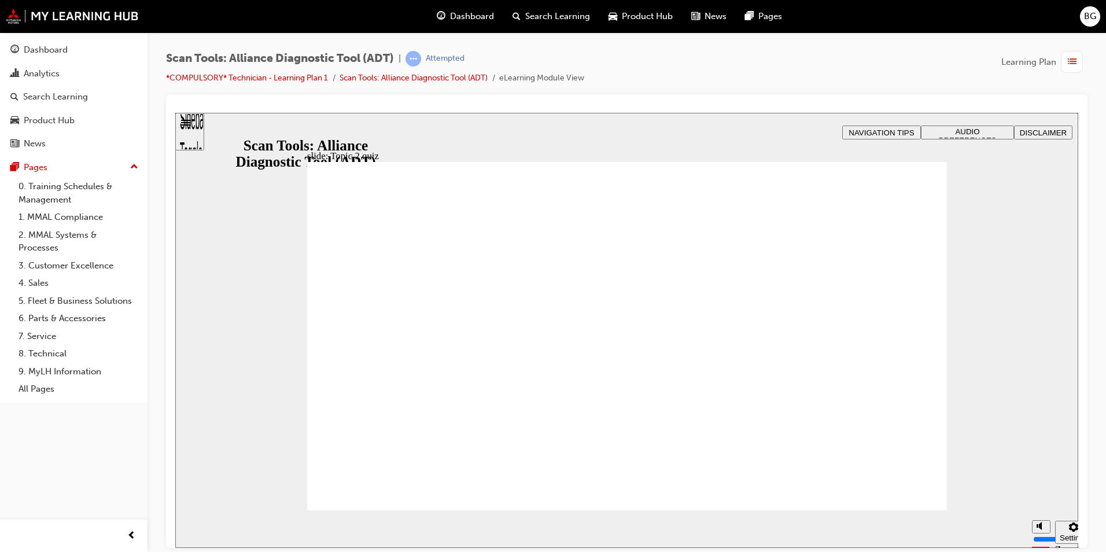
radio input "true"
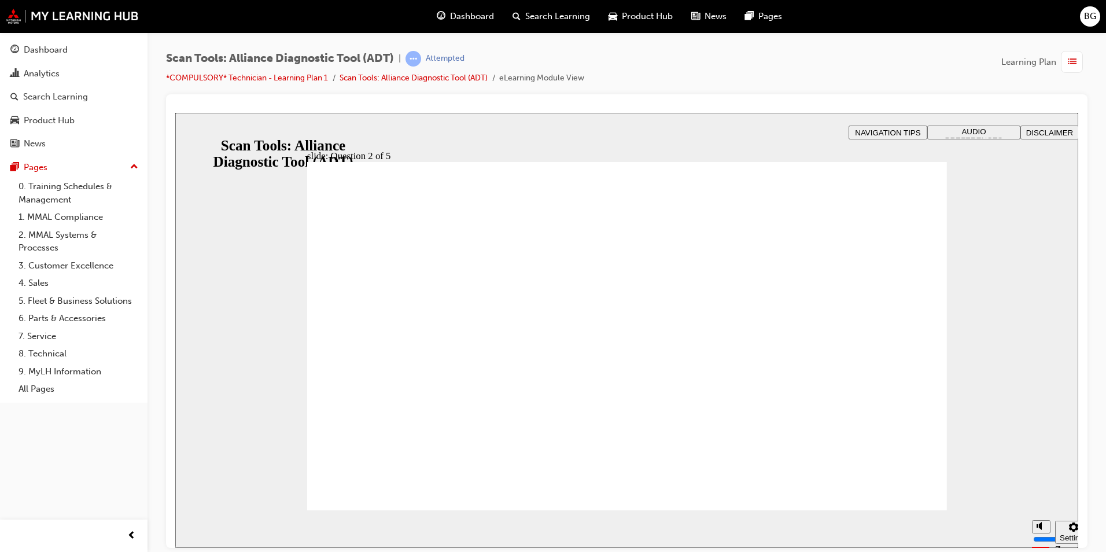
radio input "true"
drag, startPoint x: 878, startPoint y: 459, endPoint x: 881, endPoint y: 468, distance: 9.0
